Goal: Task Accomplishment & Management: Manage account settings

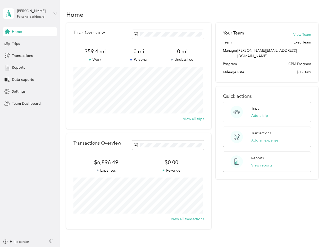
click at [163, 124] on div "Trips Overview 359.4 mi Work 0 mi Personal 0 mi Unclassified View all trips" at bounding box center [138, 76] width 145 height 106
click at [30, 14] on div "[PERSON_NAME]" at bounding box center [33, 10] width 32 height 5
click at [30, 32] on div "You’re signed in as [PERSON_NAME][EMAIL_ADDRESS][DOMAIN_NAME] Team dashboard Pe…" at bounding box center [72, 45] width 138 height 53
click at [7, 32] on div "You’re signed in as [PERSON_NAME][EMAIL_ADDRESS][DOMAIN_NAME] Team dashboard Pe…" at bounding box center [72, 45] width 138 height 53
click at [30, 44] on div "Trips" at bounding box center [30, 43] width 54 height 9
